Goal: Check status

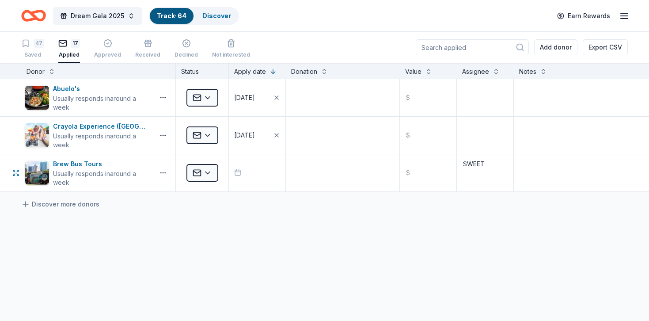
scroll to position [527, 0]
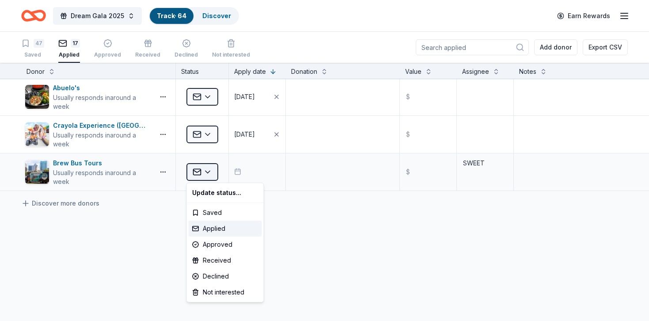
click at [198, 171] on html "Dream Gala 2025 Track · 64 Discover Earn Rewards 47 Saved 17 Applied Approved R…" at bounding box center [324, 160] width 649 height 321
click at [228, 241] on div "Approved" at bounding box center [225, 244] width 73 height 16
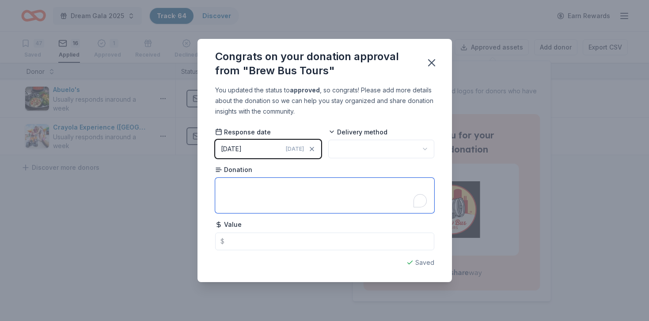
click at [269, 191] on textarea "To enrich screen reader interactions, please activate Accessibility in Grammarl…" at bounding box center [324, 195] width 219 height 35
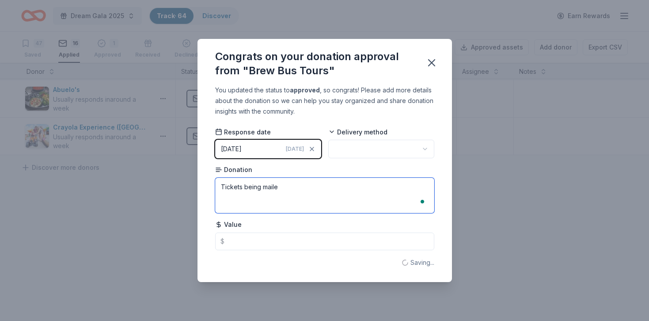
scroll to position [0, 0]
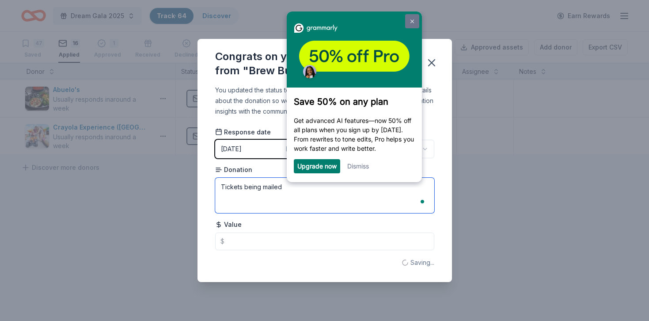
type textarea "Tickets being mailed"
click at [411, 20] on img at bounding box center [412, 21] width 4 height 4
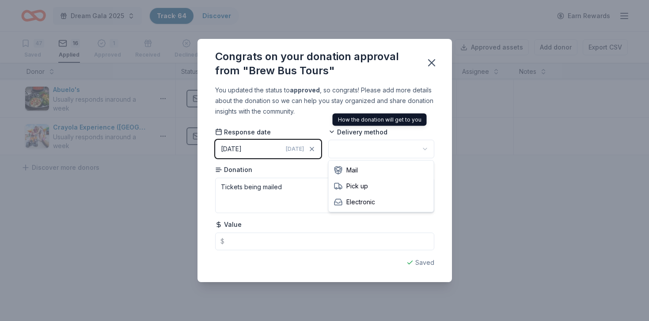
click at [373, 147] on html "Dream Gala 2025 Track · 64 Discover Earn Rewards 47 Saved 16 Applied 1 Approved…" at bounding box center [324, 160] width 649 height 321
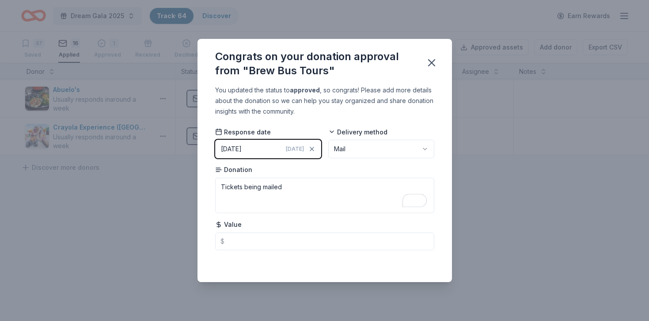
click at [467, 159] on div "Congrats on your donation approval from "Brew Bus Tours" You updated the status…" at bounding box center [324, 160] width 649 height 321
click at [432, 61] on icon "button" at bounding box center [432, 63] width 6 height 6
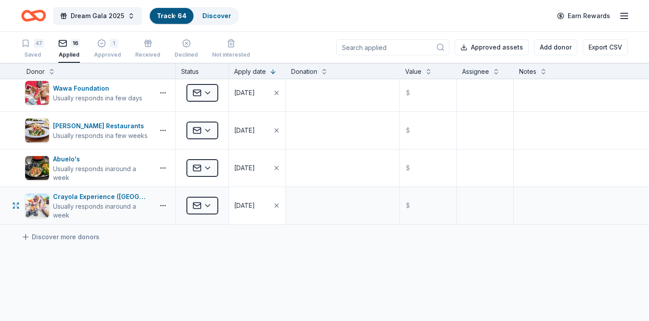
scroll to position [455, 0]
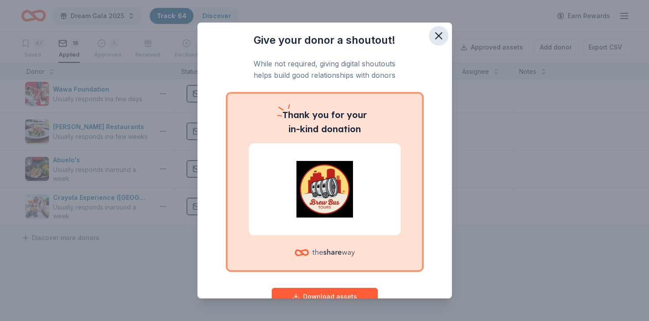
click at [431, 38] on button "button" at bounding box center [438, 35] width 19 height 19
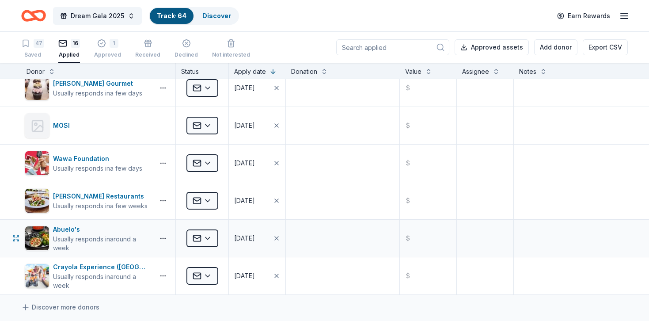
scroll to position [364, 0]
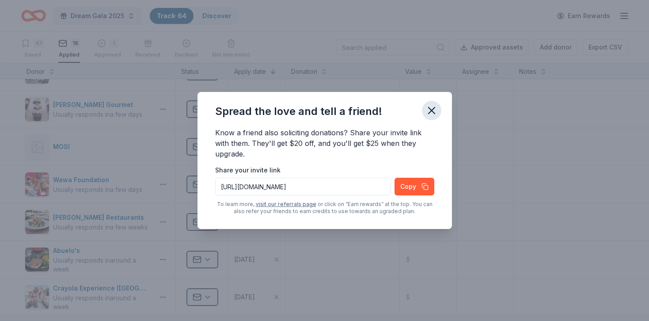
click at [432, 110] on icon "button" at bounding box center [432, 110] width 6 height 6
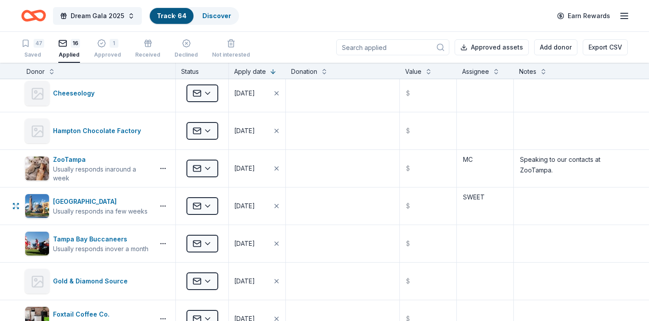
scroll to position [0, 0]
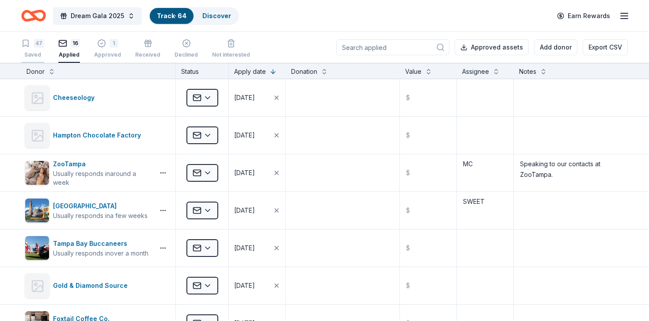
click at [31, 50] on div "47 Saved" at bounding box center [32, 48] width 23 height 19
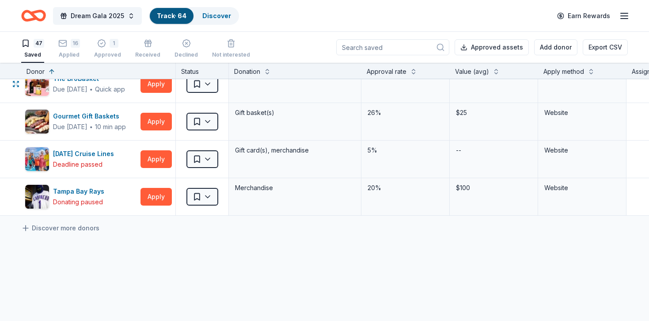
scroll to position [1643, 0]
